Goal: Task Accomplishment & Management: Manage account settings

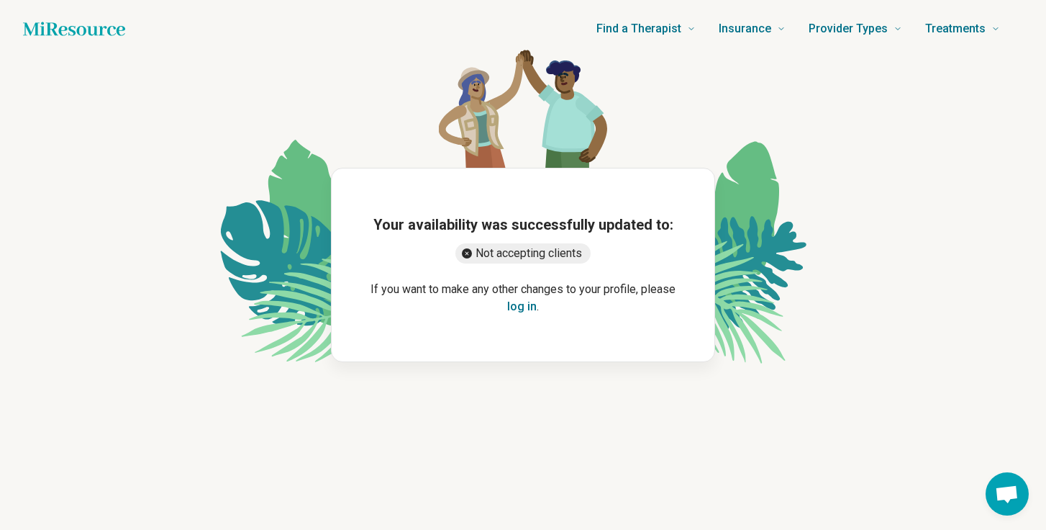
click at [85, 33] on icon "Home page" at bounding box center [74, 29] width 102 height 14
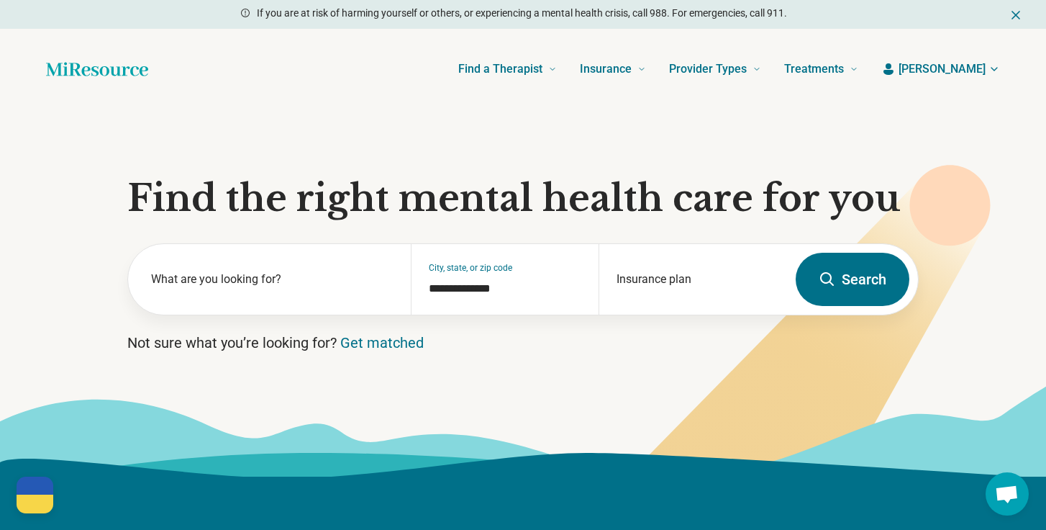
click at [963, 68] on button "[PERSON_NAME]" at bounding box center [940, 68] width 119 height 17
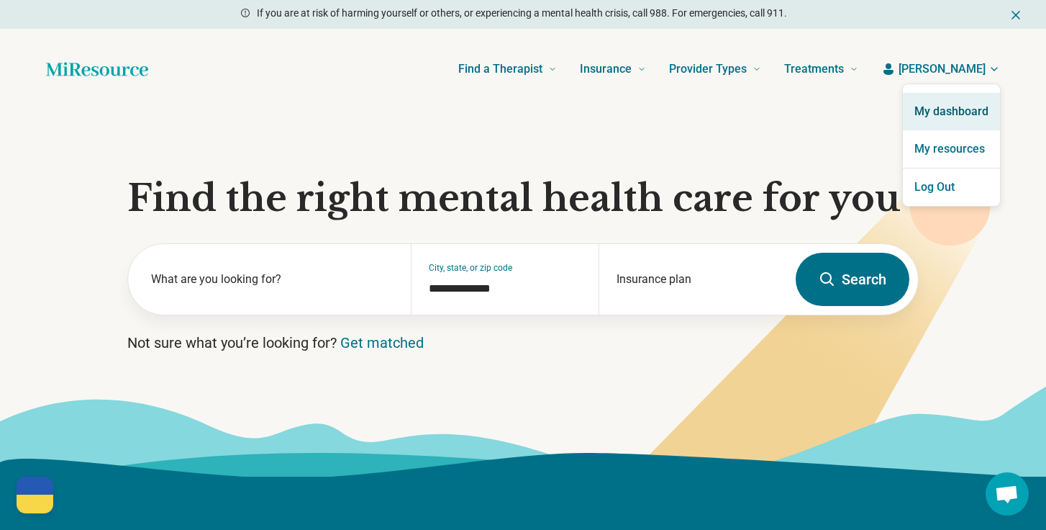
click at [955, 107] on link "My dashboard" at bounding box center [951, 111] width 97 height 37
